Goal: Information Seeking & Learning: Learn about a topic

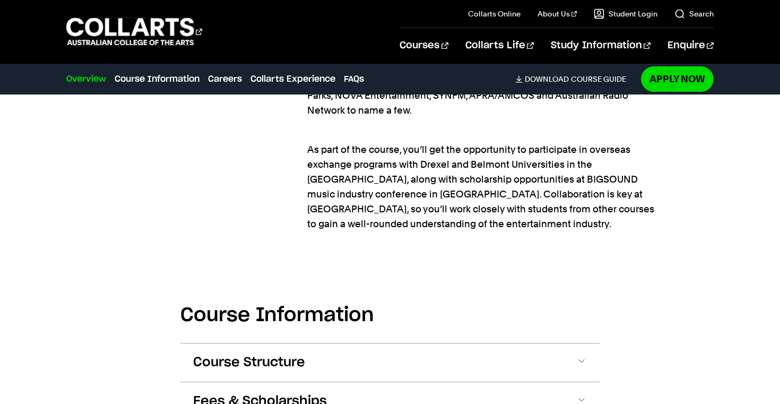
scroll to position [1310, 0]
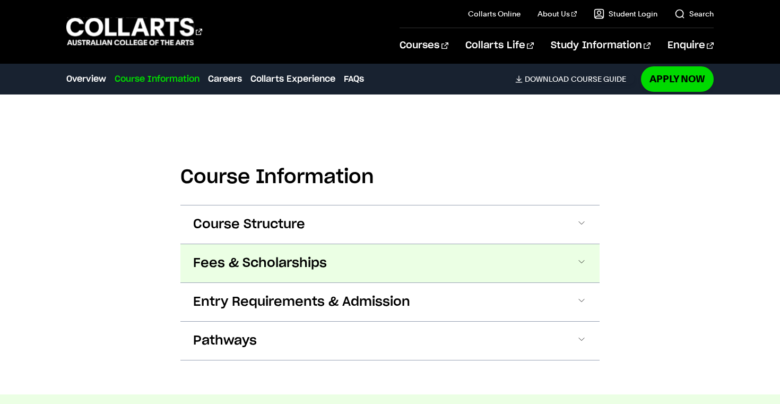
click at [438, 263] on button "Fees & Scholarships" at bounding box center [389, 263] width 419 height 38
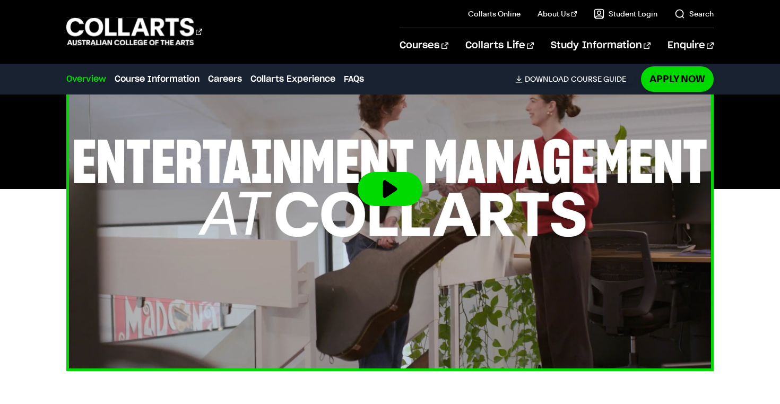
scroll to position [409, 0]
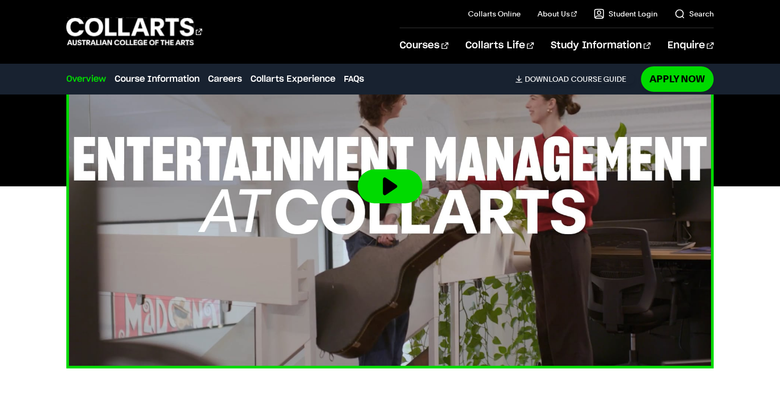
click at [386, 182] on button at bounding box center [390, 186] width 65 height 34
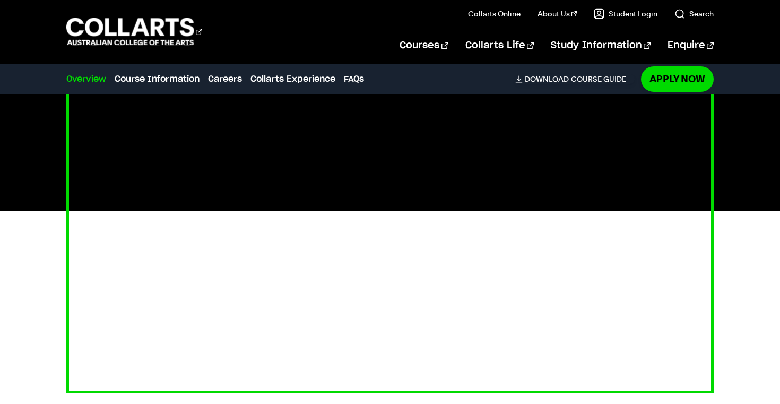
scroll to position [378, 0]
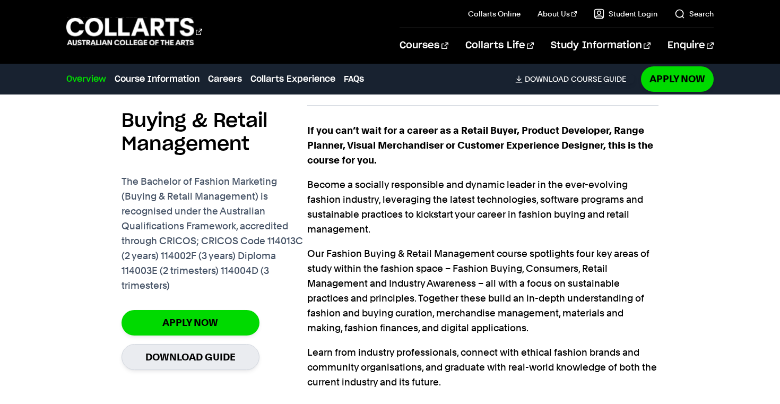
scroll to position [737, 0]
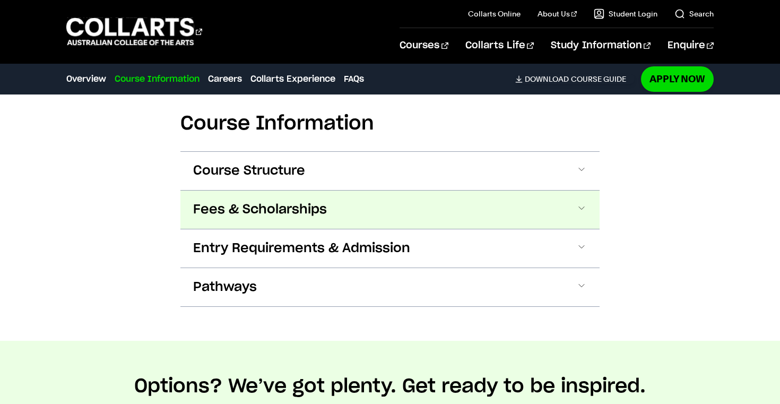
click at [385, 212] on button "Fees & Scholarships" at bounding box center [389, 209] width 419 height 38
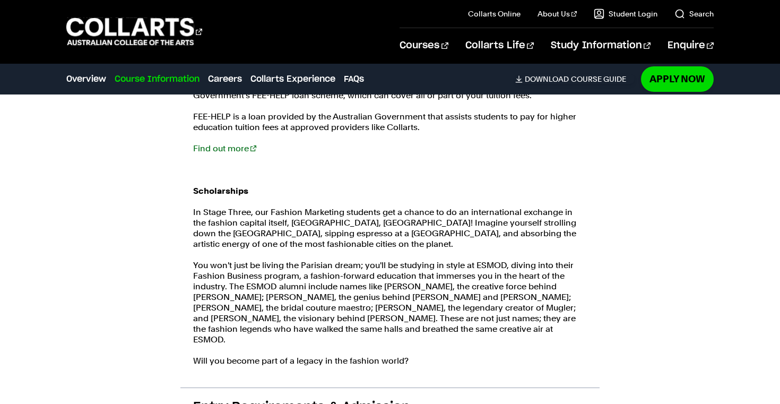
scroll to position [1385, 0]
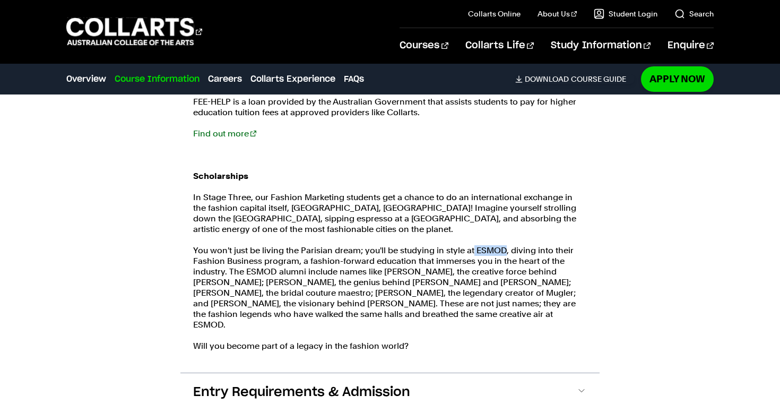
drag, startPoint x: 474, startPoint y: 249, endPoint x: 503, endPoint y: 250, distance: 29.7
click at [503, 250] on p "You won't just be living the Parisian dream; you'll be studying in style at ESM…" at bounding box center [390, 287] width 394 height 85
copy p "ESMOD"
click at [389, 273] on p "You won't just be living the Parisian dream; you'll be studying in style at ESM…" at bounding box center [390, 287] width 394 height 85
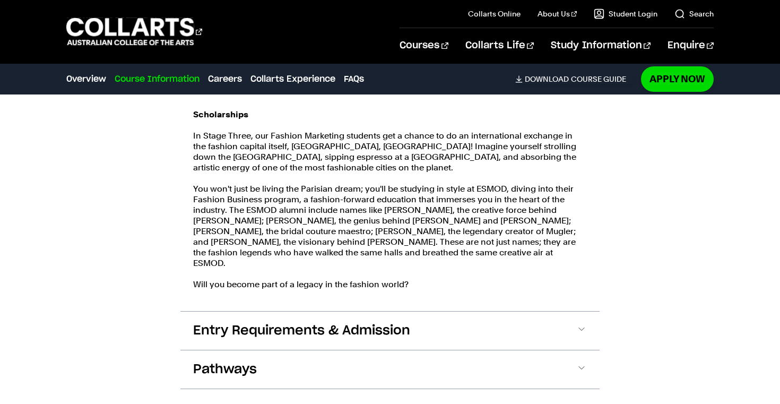
scroll to position [1448, 0]
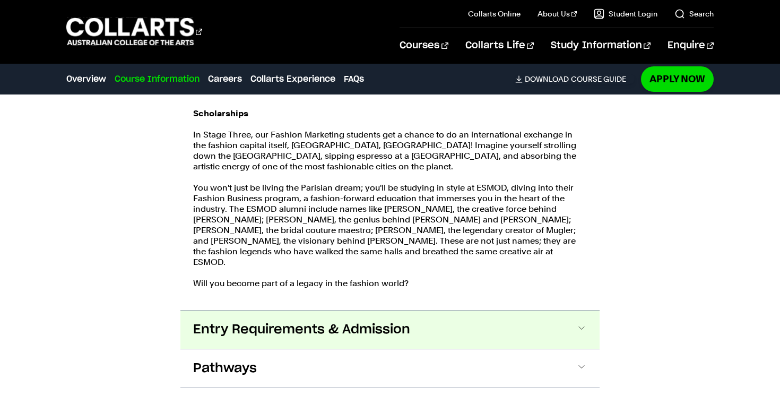
click at [391, 321] on span "Entry Requirements & Admission" at bounding box center [301, 329] width 217 height 17
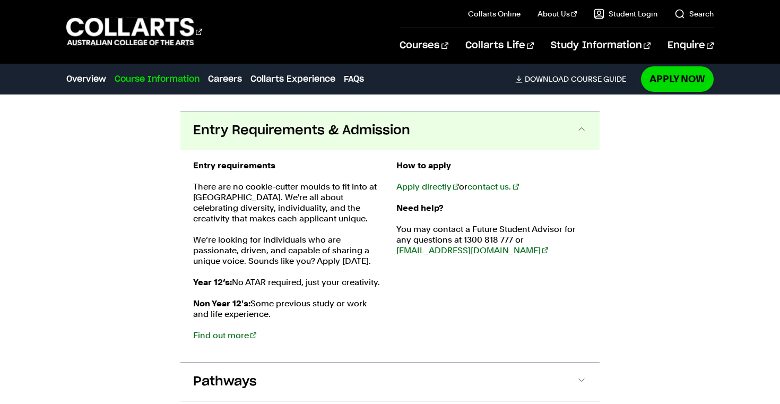
scroll to position [1652, 0]
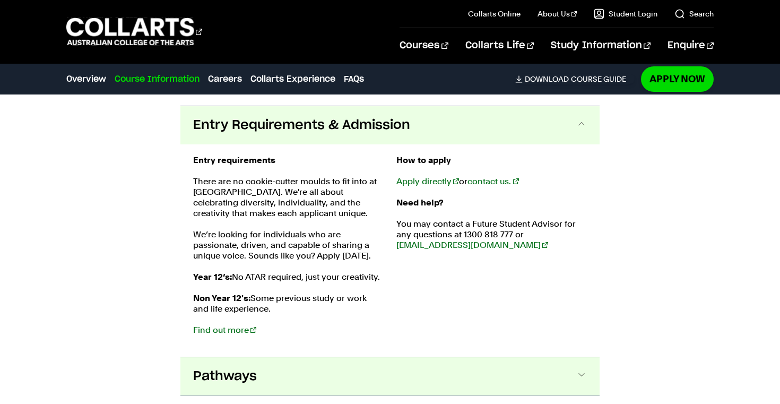
click at [371, 363] on button "Pathways" at bounding box center [389, 376] width 419 height 38
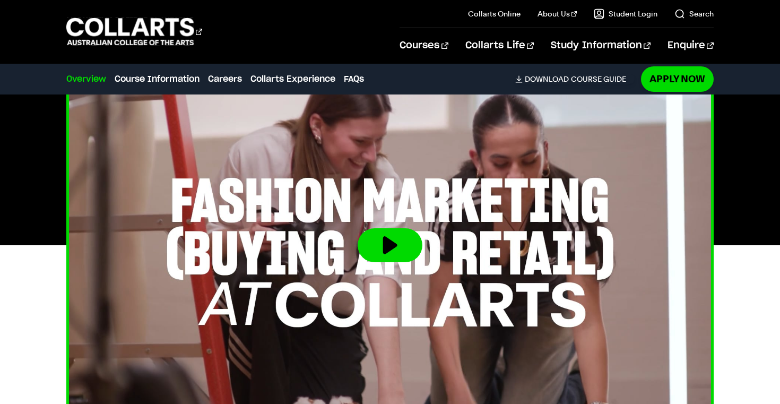
scroll to position [363, 0]
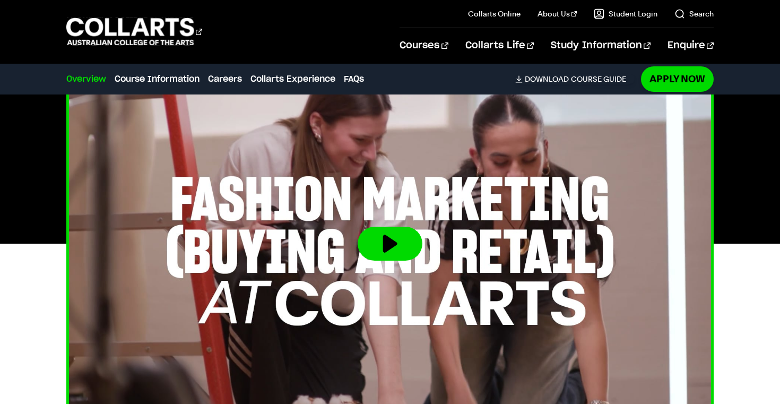
click at [388, 241] on button at bounding box center [390, 243] width 65 height 34
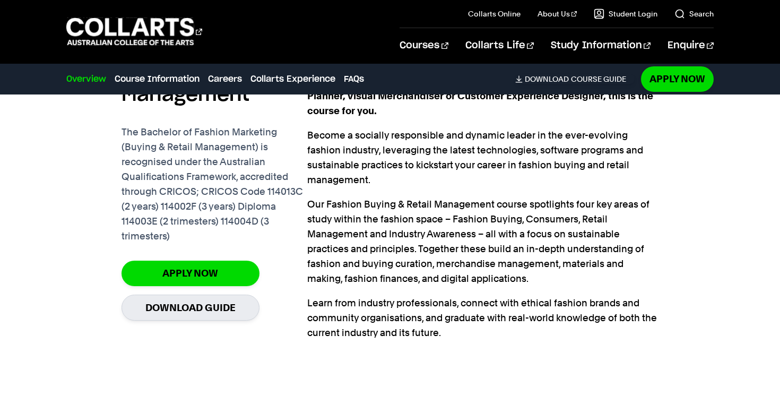
scroll to position [828, 1]
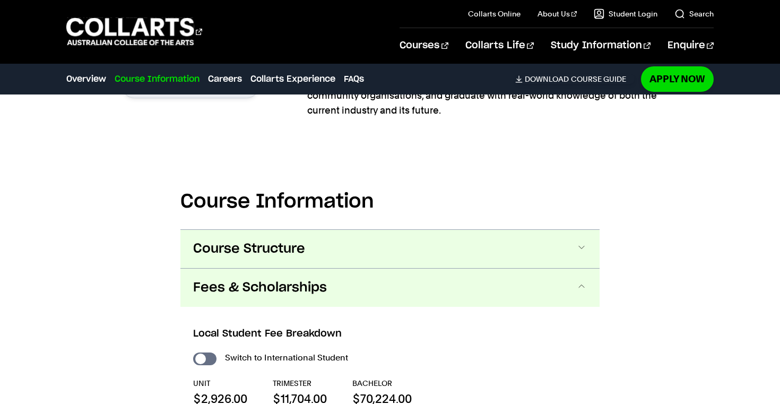
click at [362, 241] on button "Course Structure" at bounding box center [389, 249] width 419 height 38
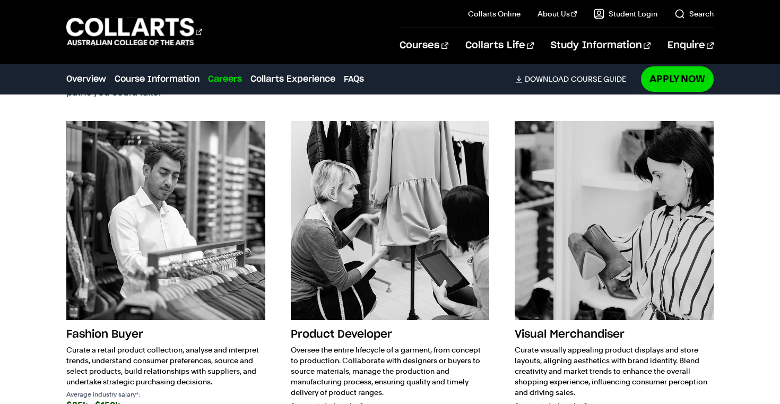
scroll to position [3406, 0]
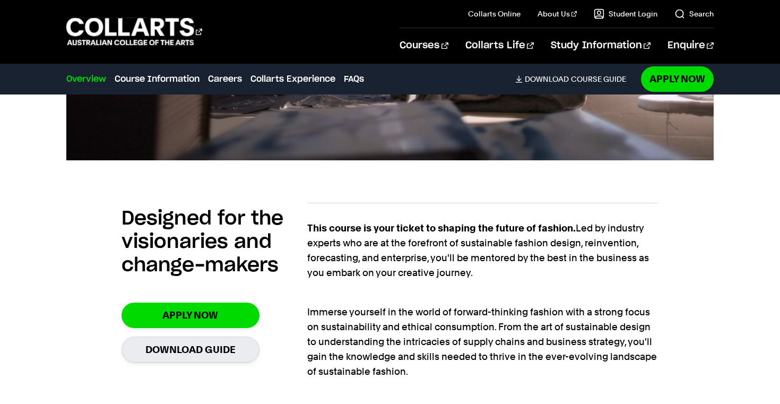
scroll to position [758, 0]
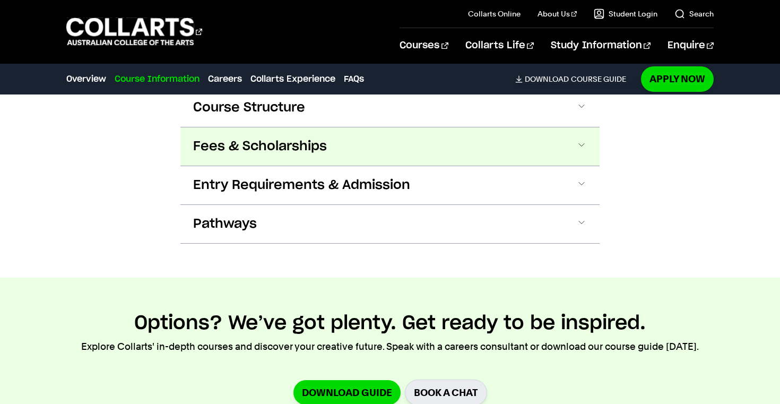
click at [301, 145] on span "Fees & Scholarships" at bounding box center [260, 146] width 134 height 17
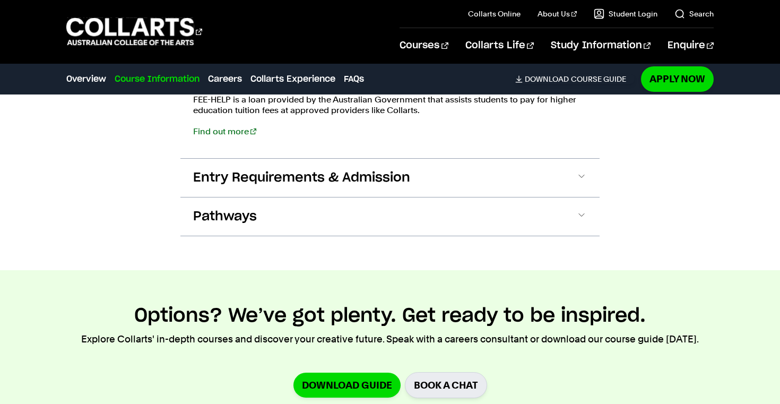
scroll to position [1384, 0]
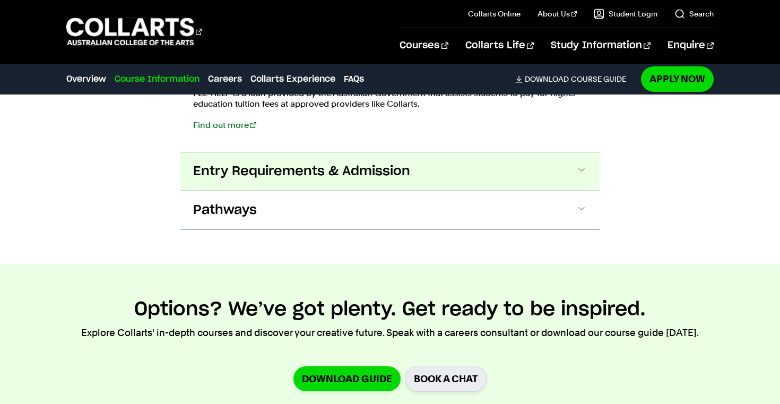
click at [326, 176] on span "Entry Requirements & Admission" at bounding box center [301, 171] width 217 height 17
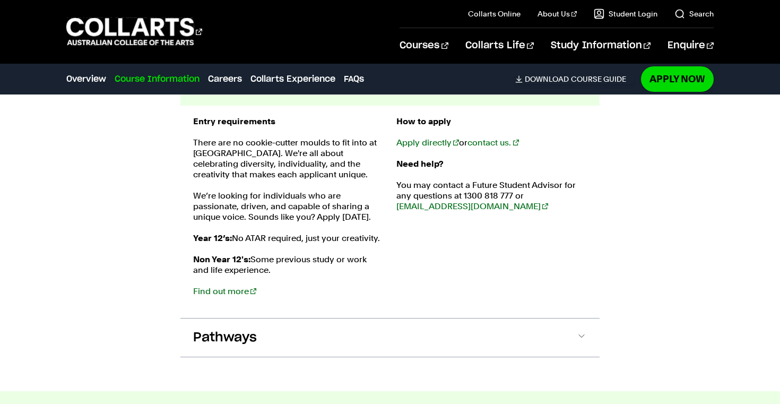
scroll to position [1474, 0]
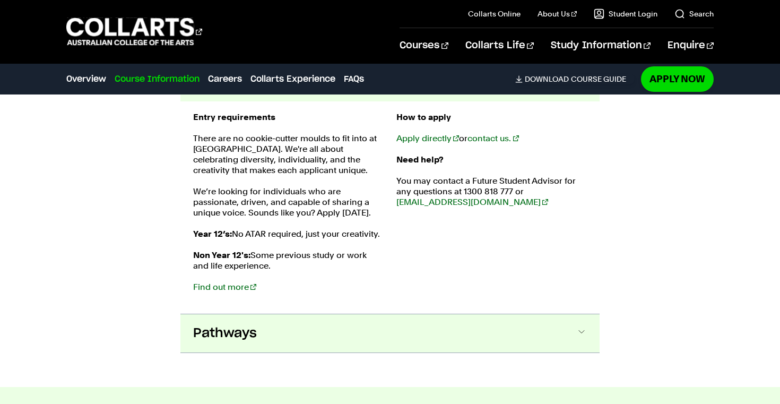
click at [313, 341] on button "Pathways" at bounding box center [389, 333] width 419 height 38
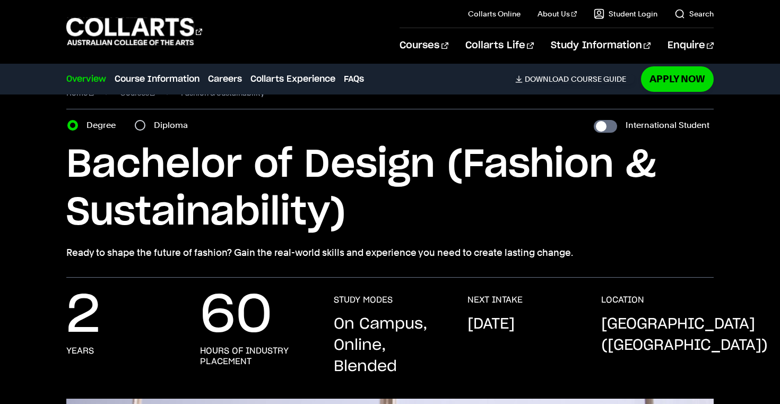
scroll to position [31, 0]
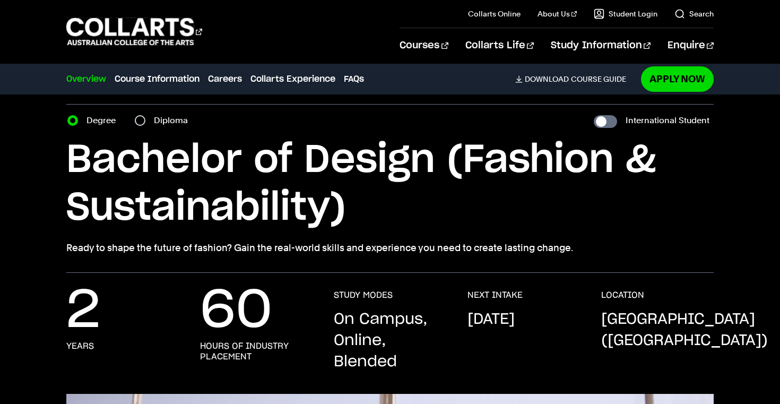
click at [136, 122] on input "Diploma" at bounding box center [140, 120] width 11 height 11
radio input "true"
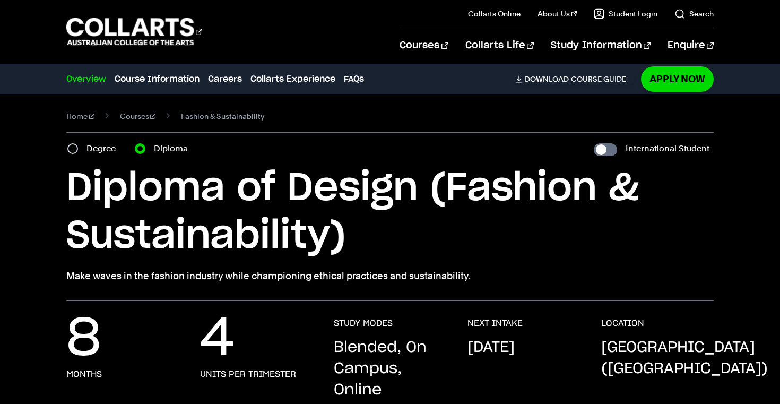
scroll to position [6, 0]
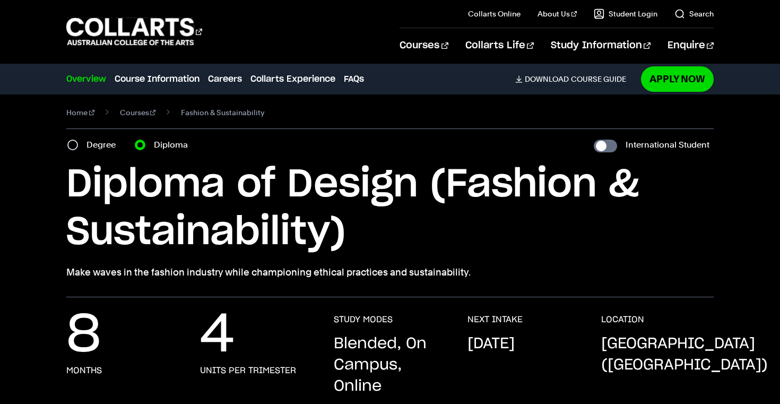
click at [73, 146] on input "Degree" at bounding box center [72, 145] width 11 height 11
radio input "true"
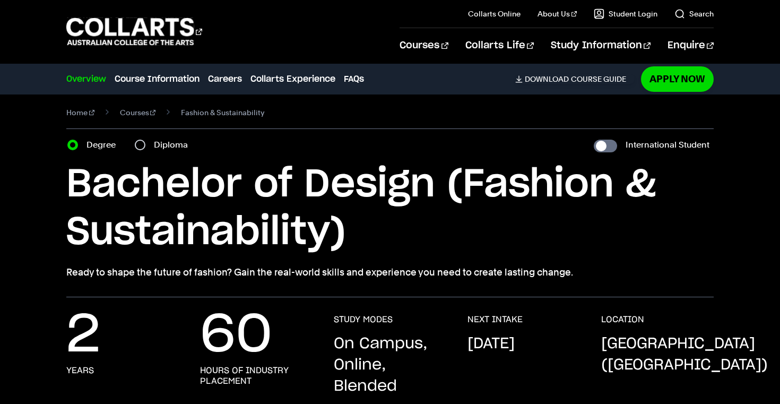
click at [73, 146] on input "Degree" at bounding box center [72, 145] width 11 height 11
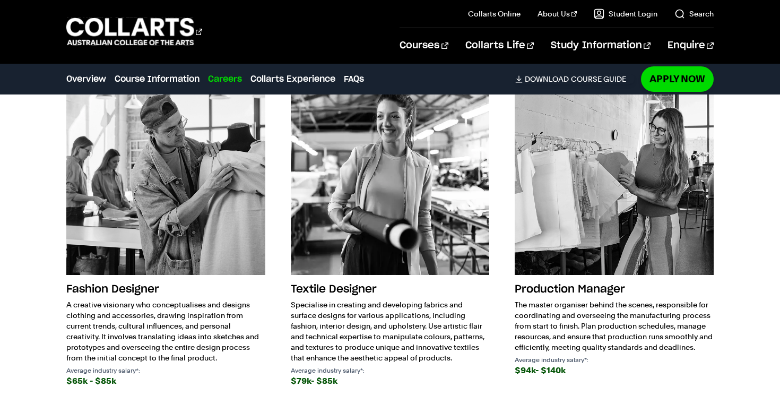
scroll to position [2371, 0]
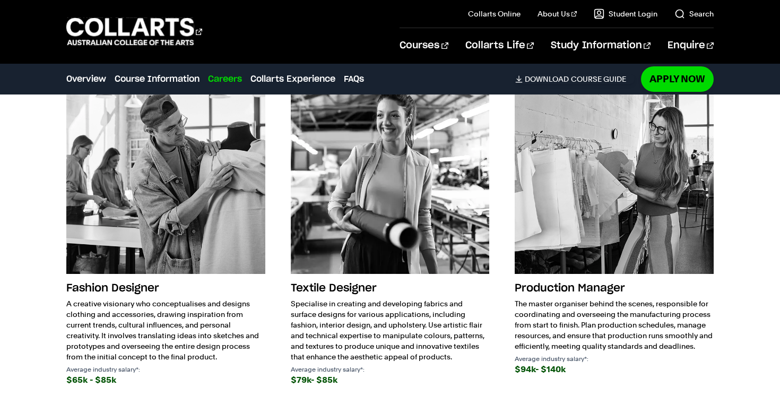
click at [351, 2] on div "Courses Collarts Online Study 100% online About Us History & Values Strategic P…" at bounding box center [390, 31] width 780 height 63
